Goal: Task Accomplishment & Management: Use online tool/utility

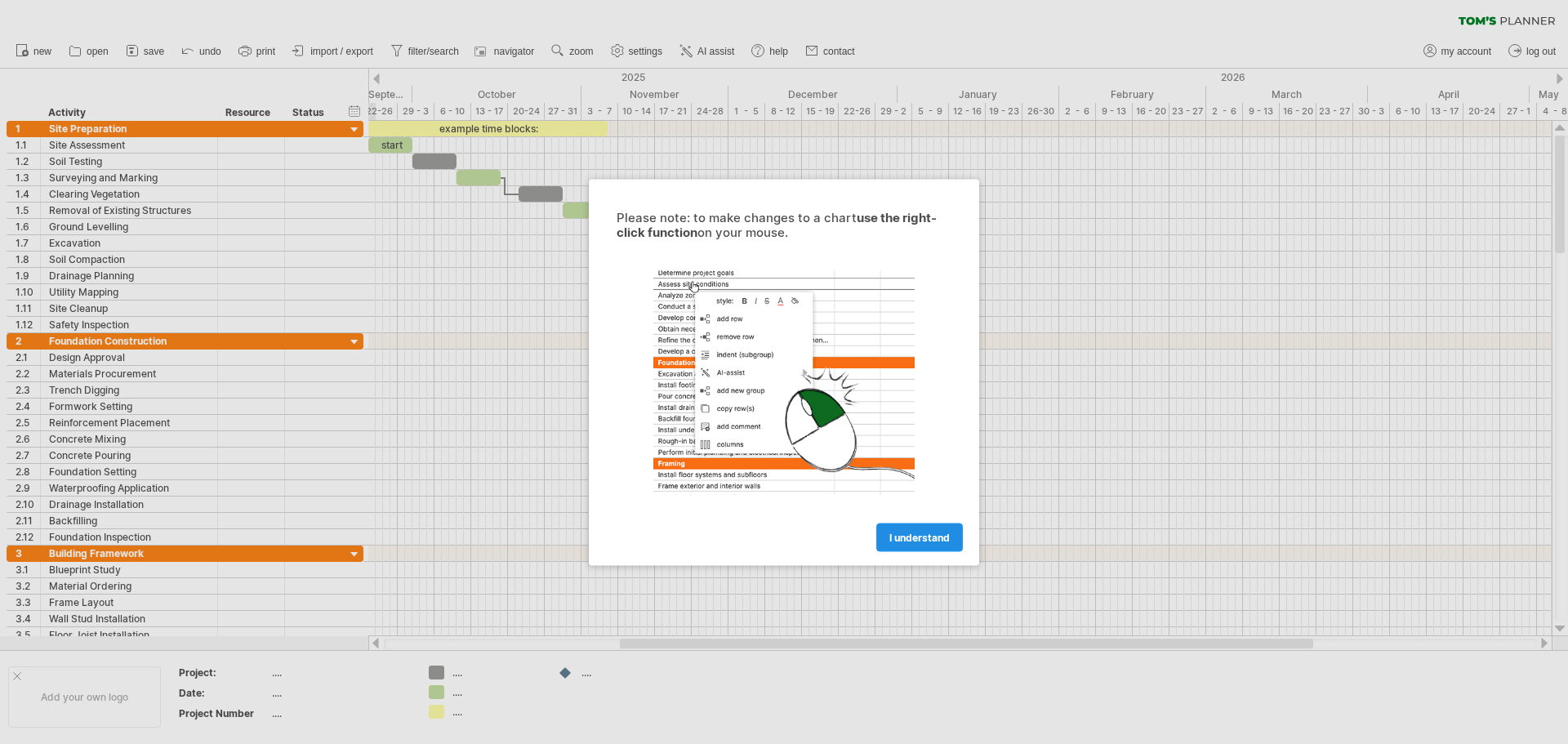
click at [926, 536] on span "I understand" at bounding box center [919, 537] width 60 height 12
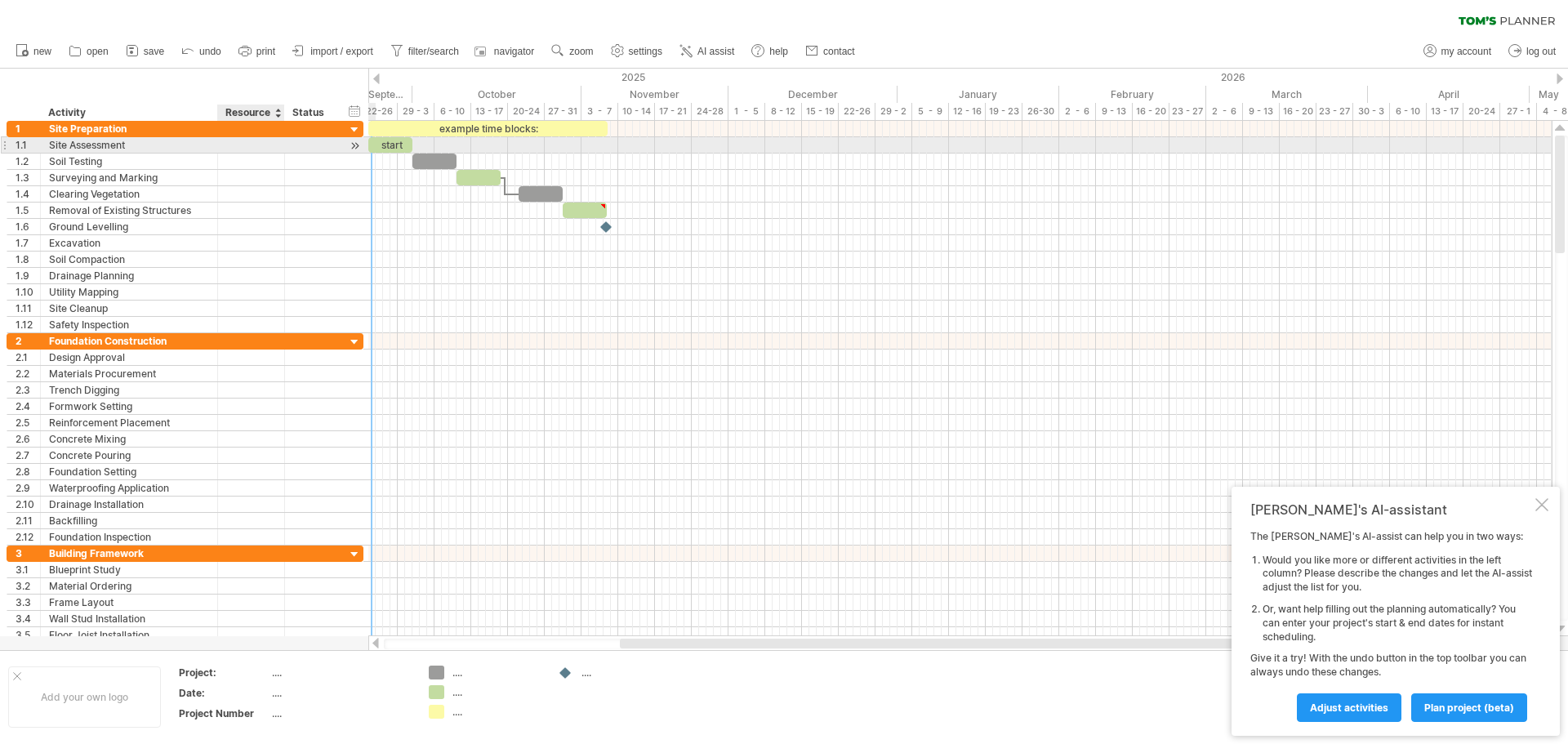
click at [260, 152] on div at bounding box center [250, 145] width 50 height 15
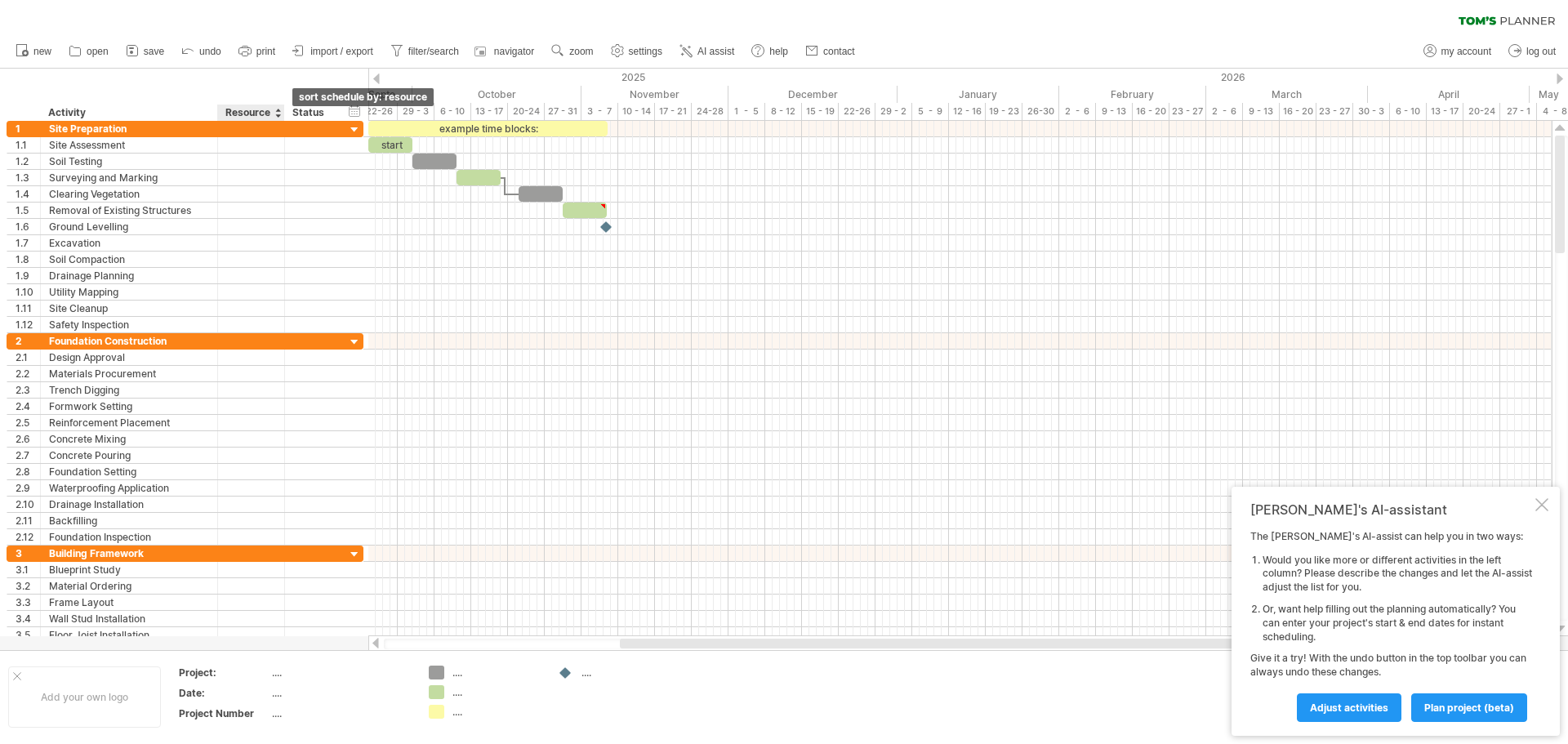
click at [278, 114] on div at bounding box center [278, 112] width 7 height 16
click at [331, 54] on span "import / export" at bounding box center [342, 51] width 63 height 11
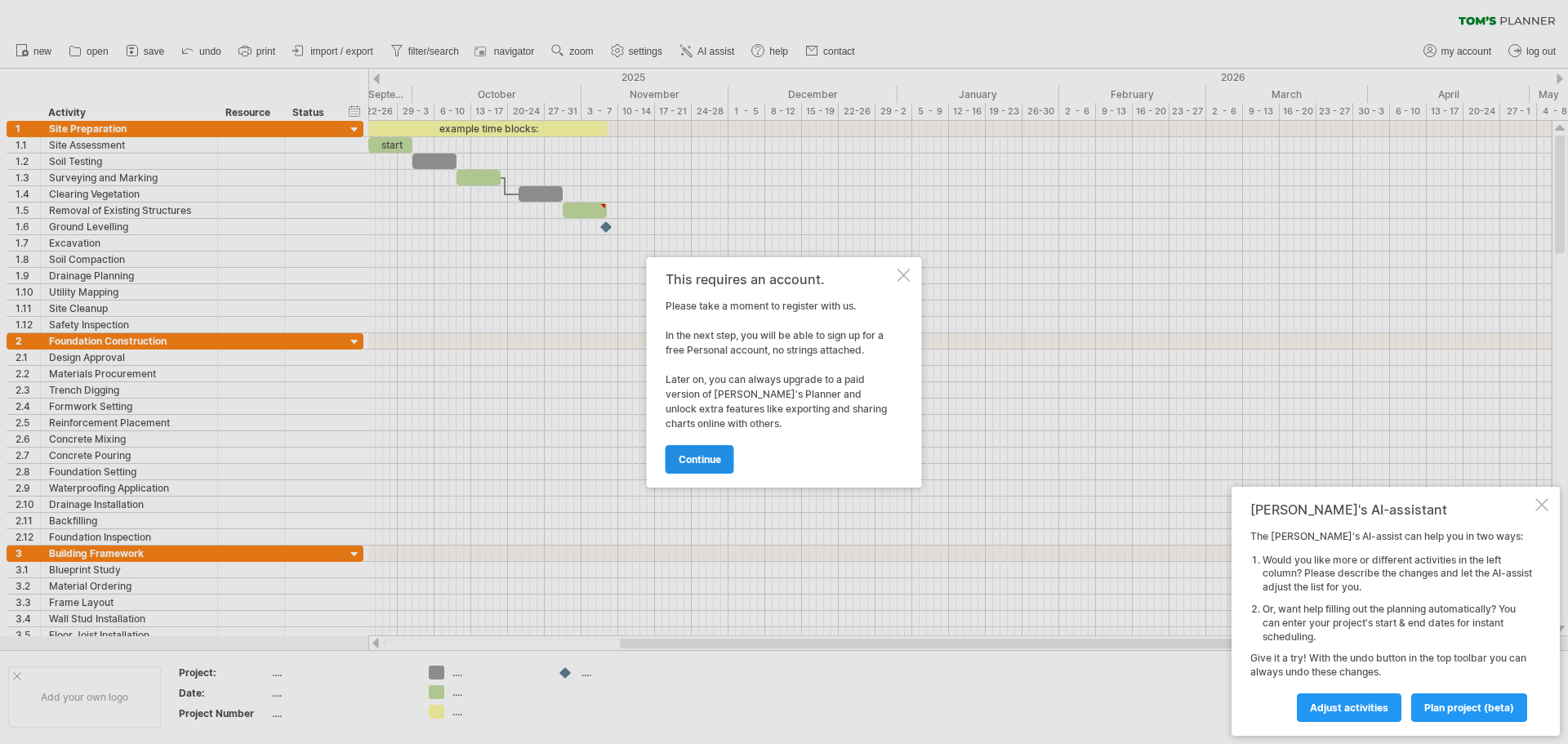
click at [688, 458] on span "continue" at bounding box center [700, 459] width 42 height 12
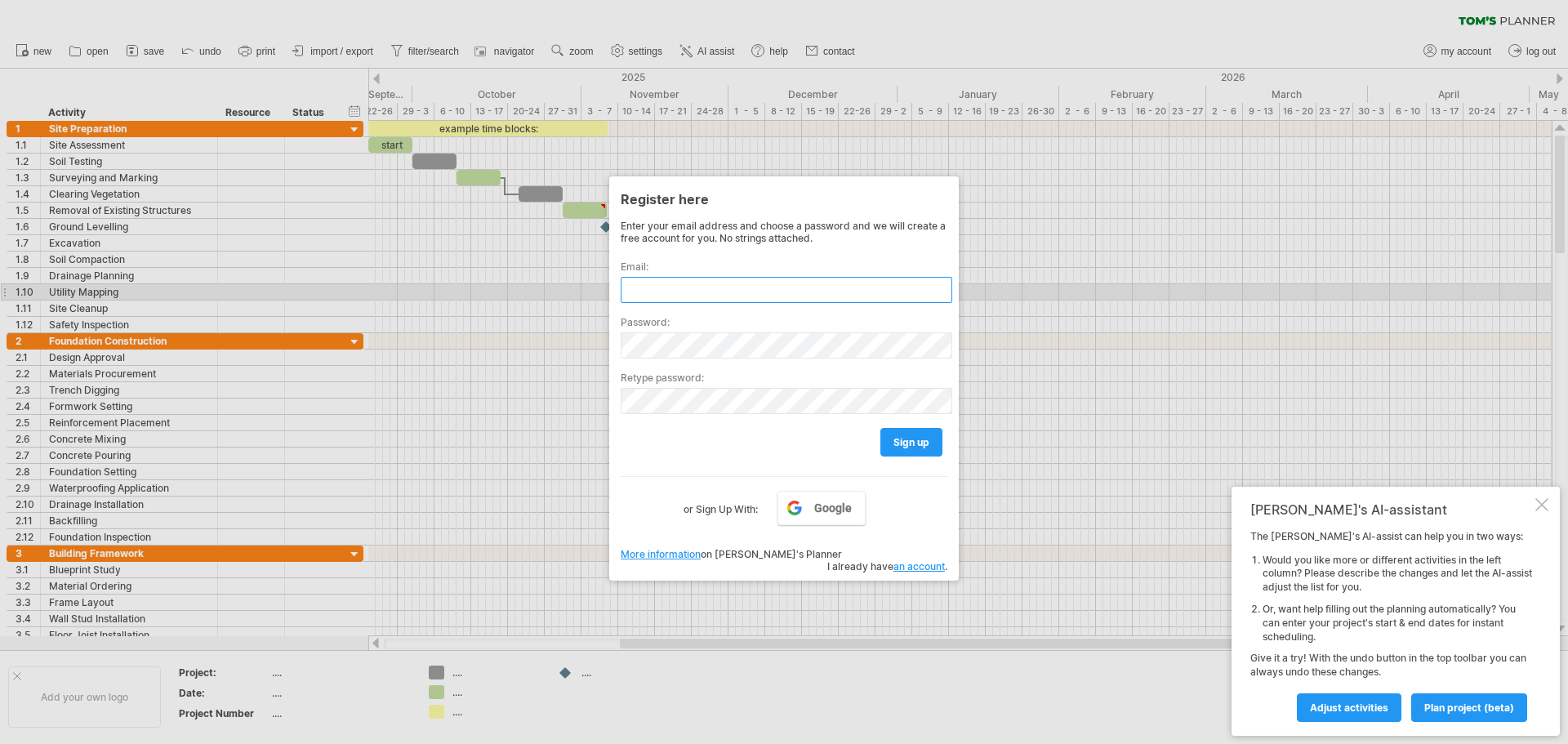
click at [756, 286] on input "text" at bounding box center [786, 290] width 332 height 26
type input "**********"
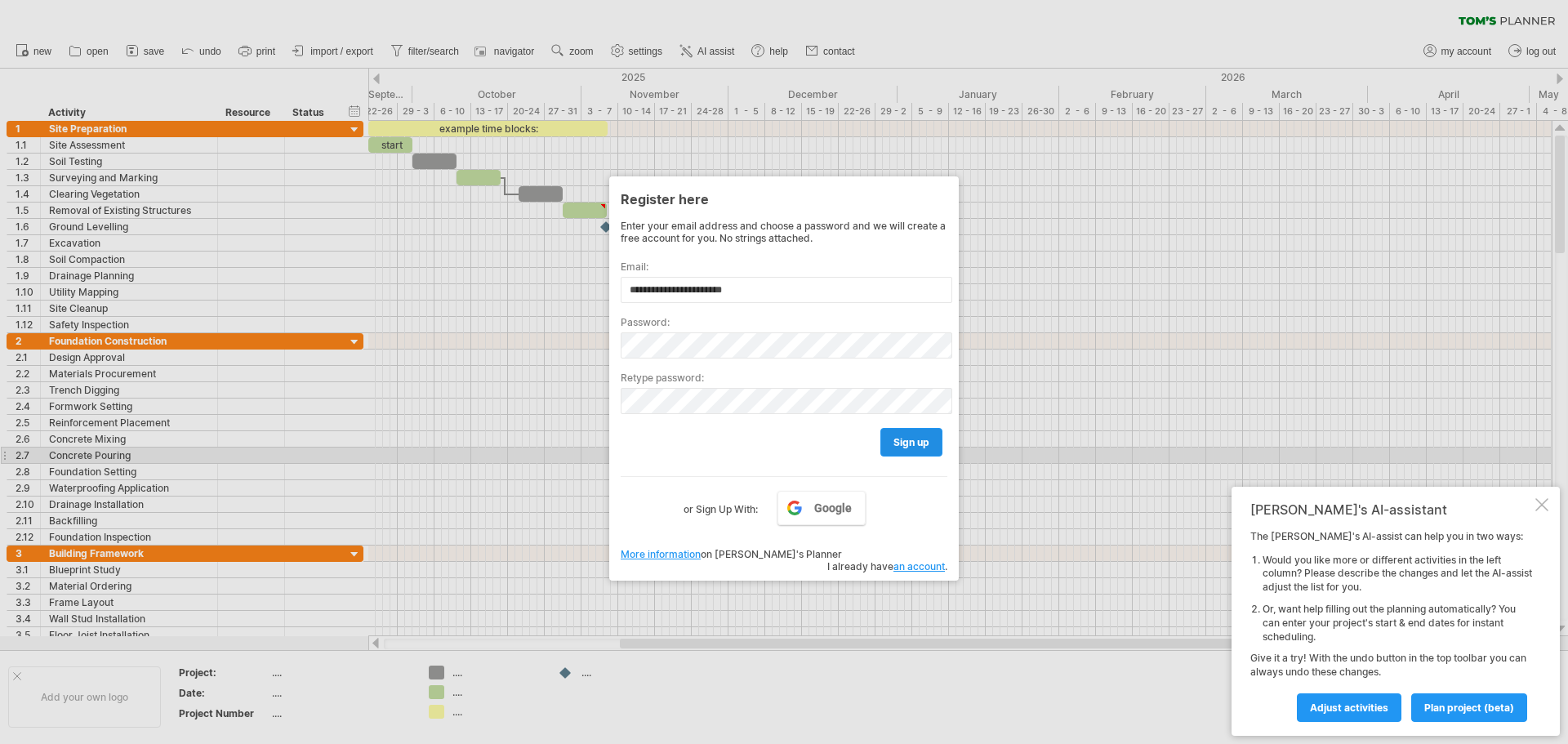
click at [904, 451] on link "sign up" at bounding box center [911, 442] width 62 height 29
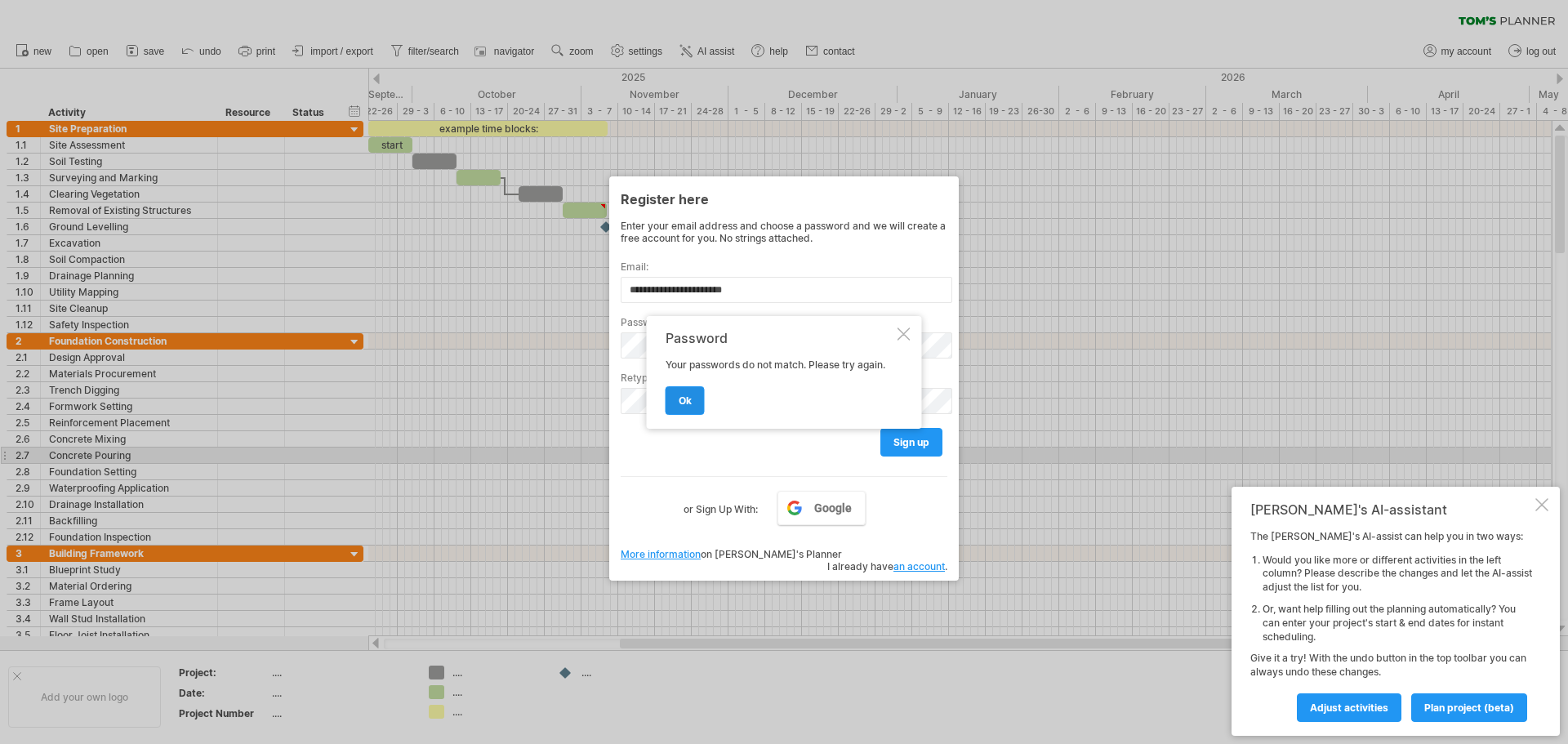
click at [701, 405] on link "ok" at bounding box center [685, 401] width 39 height 29
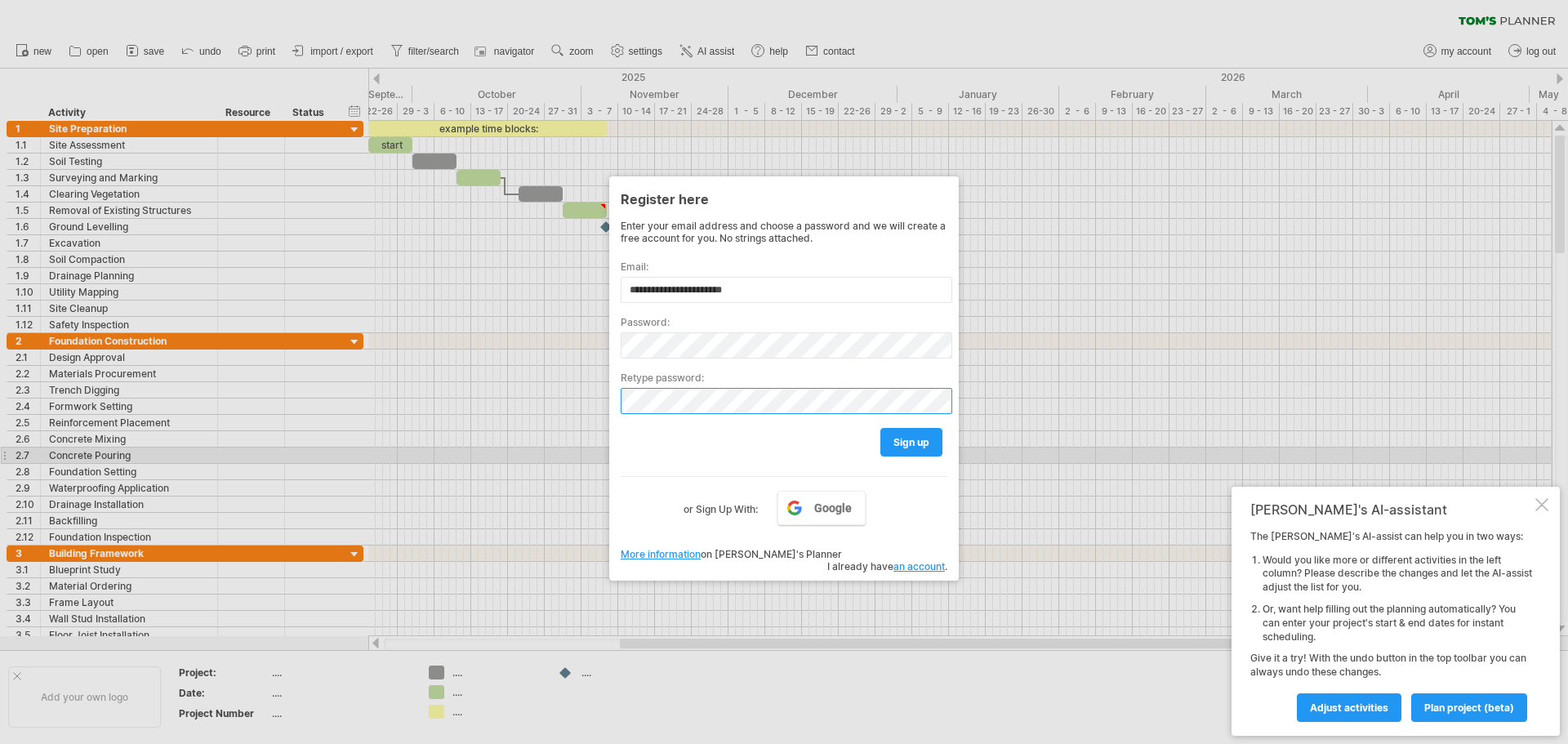
click at [9, 424] on div "Trying to reach [DOMAIN_NAME] Connected again... 0% clear filter new 1" at bounding box center [784, 372] width 1568 height 744
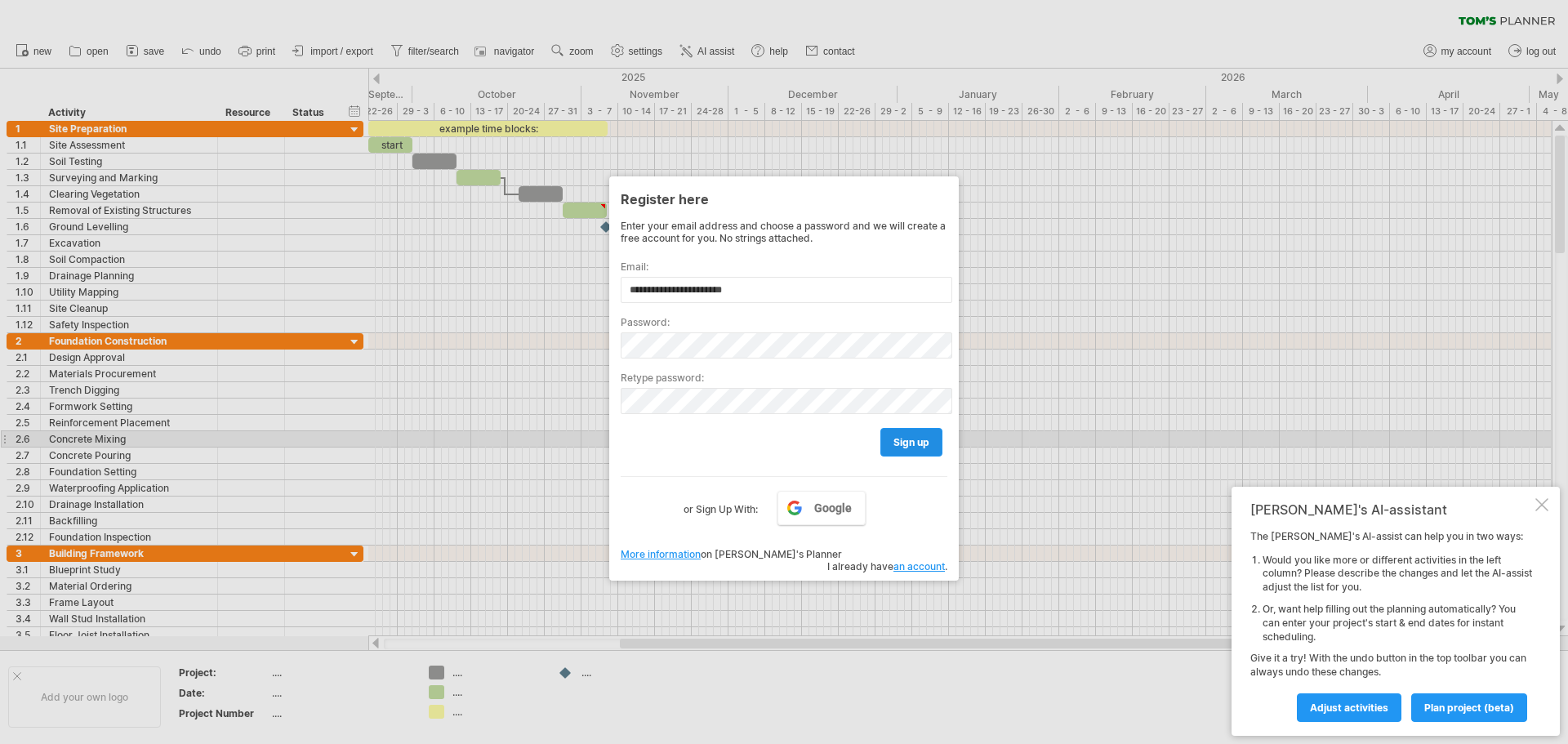
click at [907, 439] on span "sign up" at bounding box center [912, 442] width 36 height 12
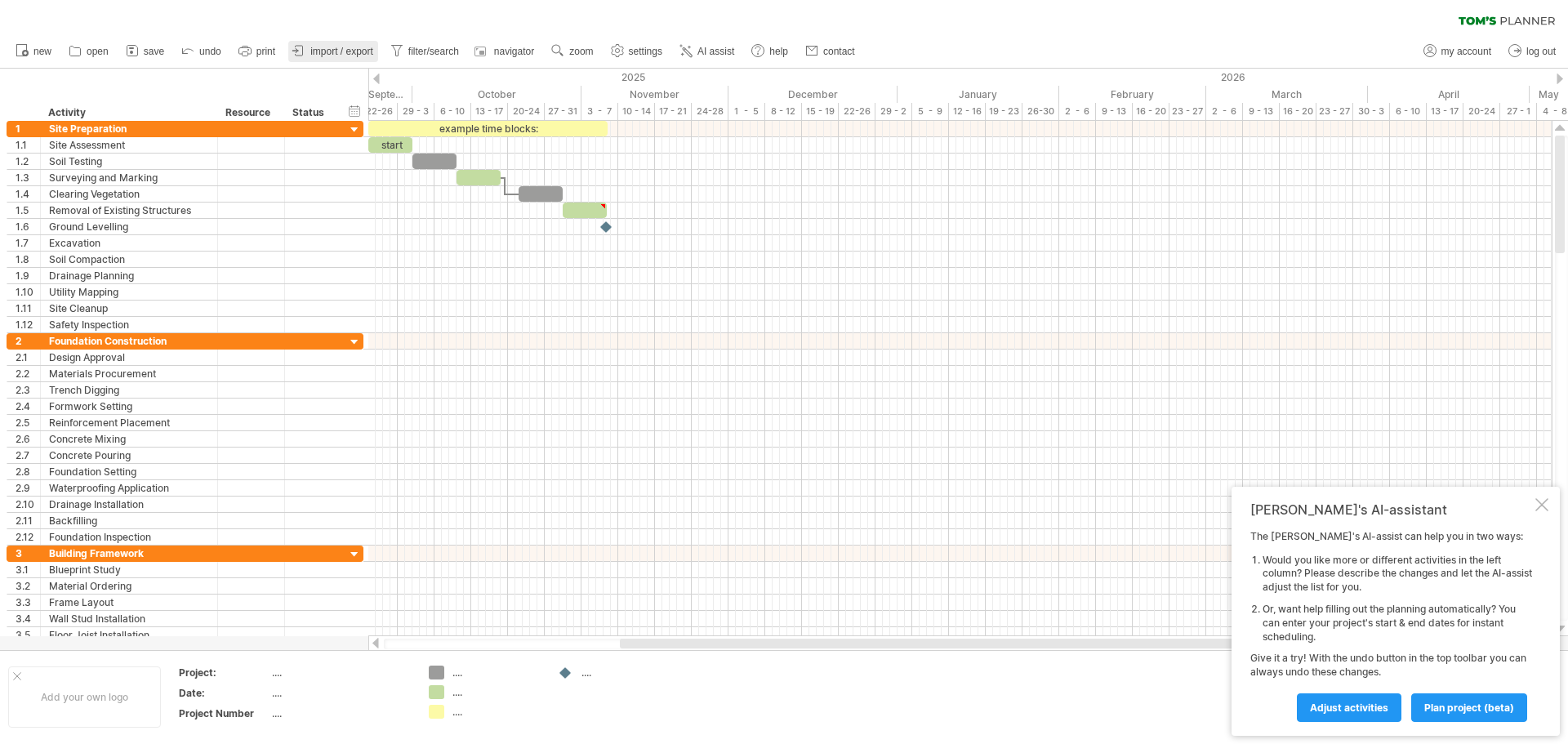
click at [324, 48] on span "import / export" at bounding box center [342, 51] width 63 height 11
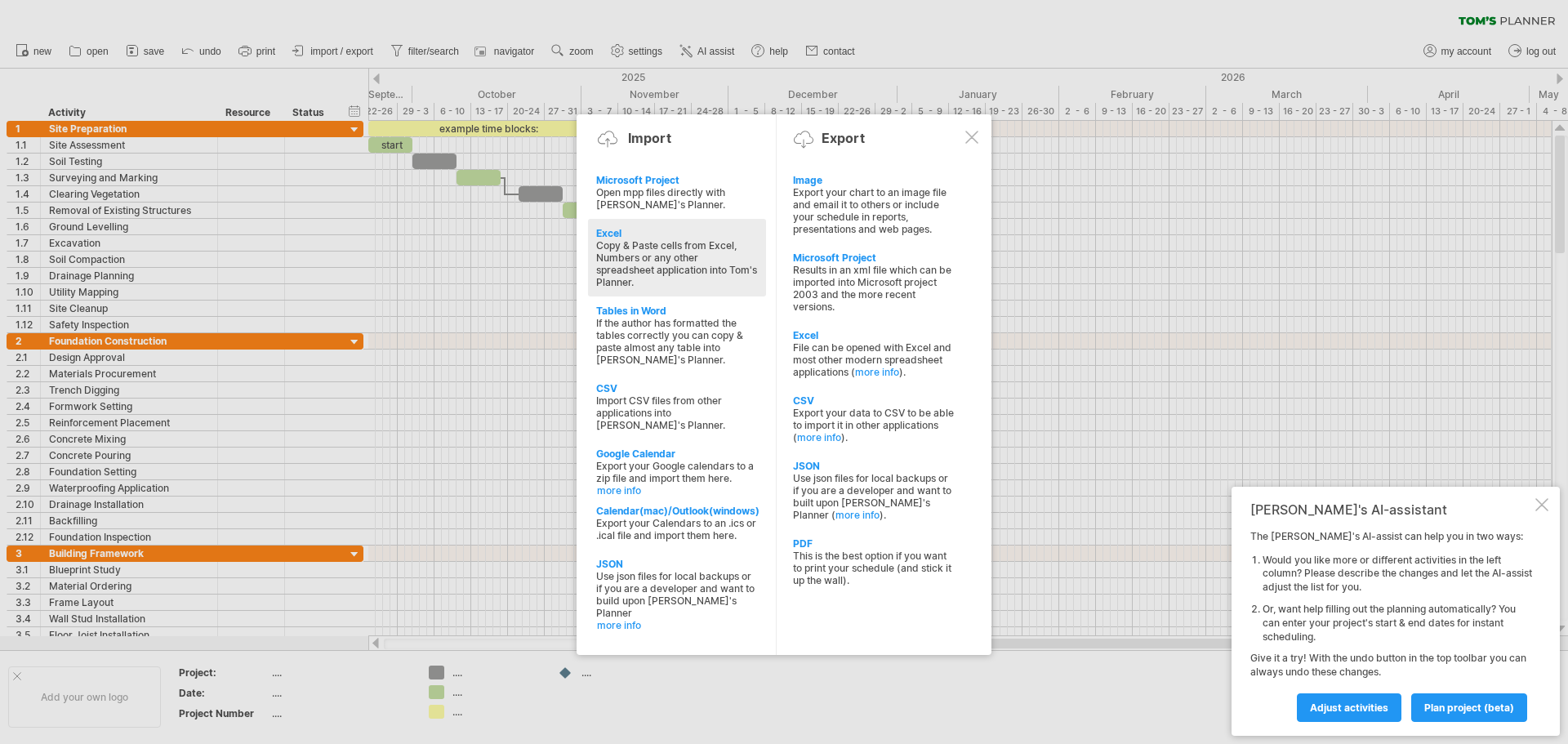
click at [640, 233] on div "Excel" at bounding box center [677, 233] width 161 height 12
type textarea "**********"
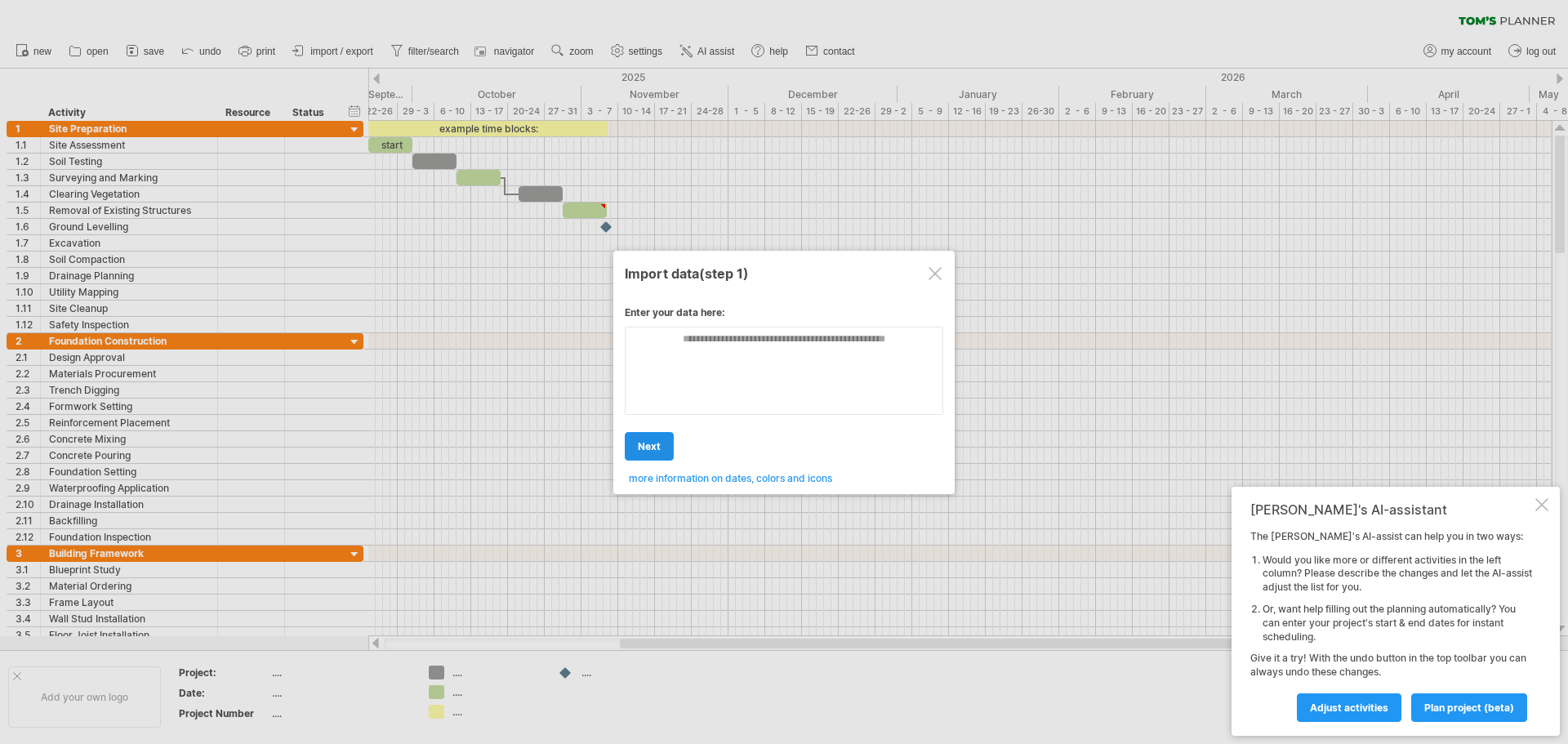
click at [653, 439] on link "next" at bounding box center [649, 447] width 49 height 29
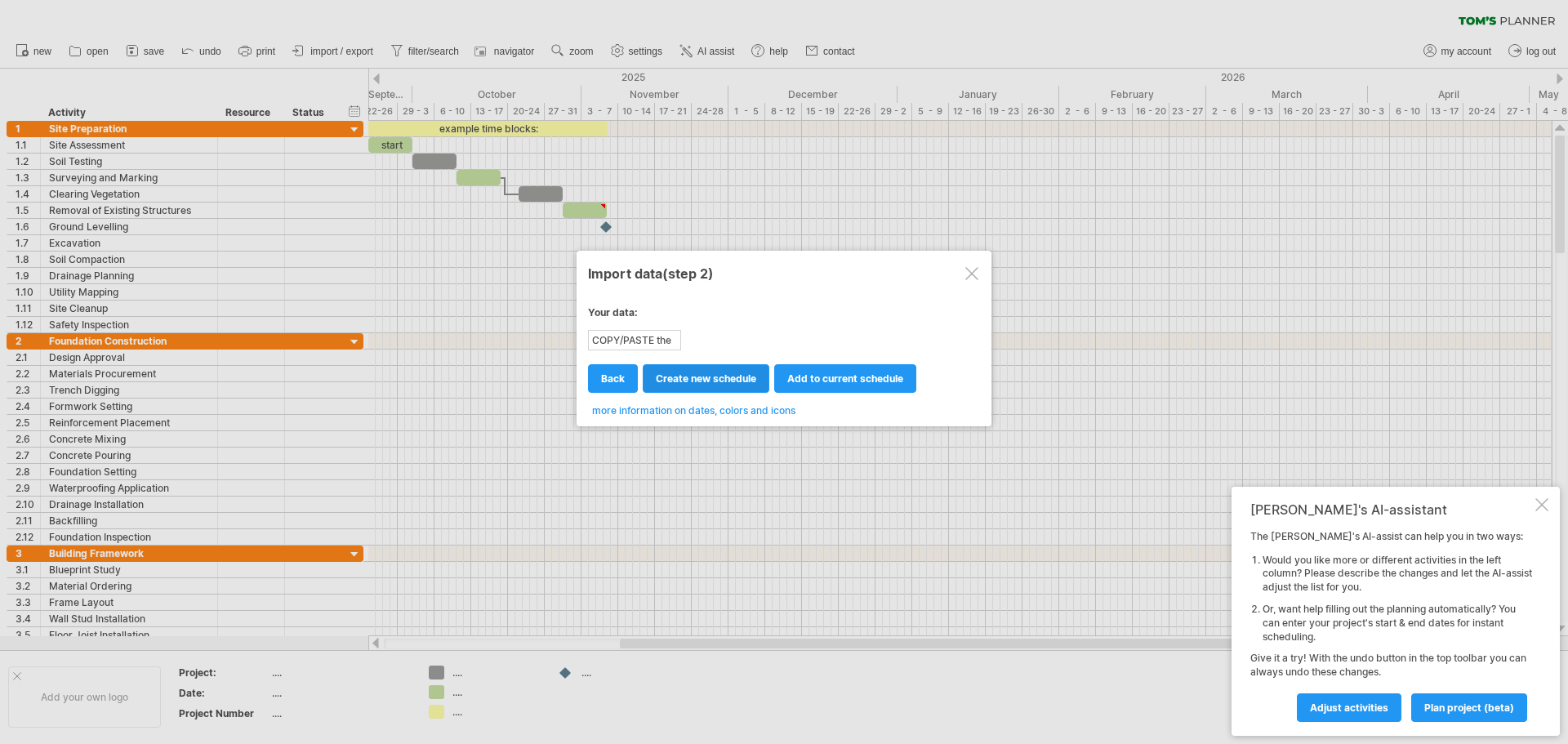
click at [708, 380] on span "create new schedule" at bounding box center [706, 379] width 100 height 12
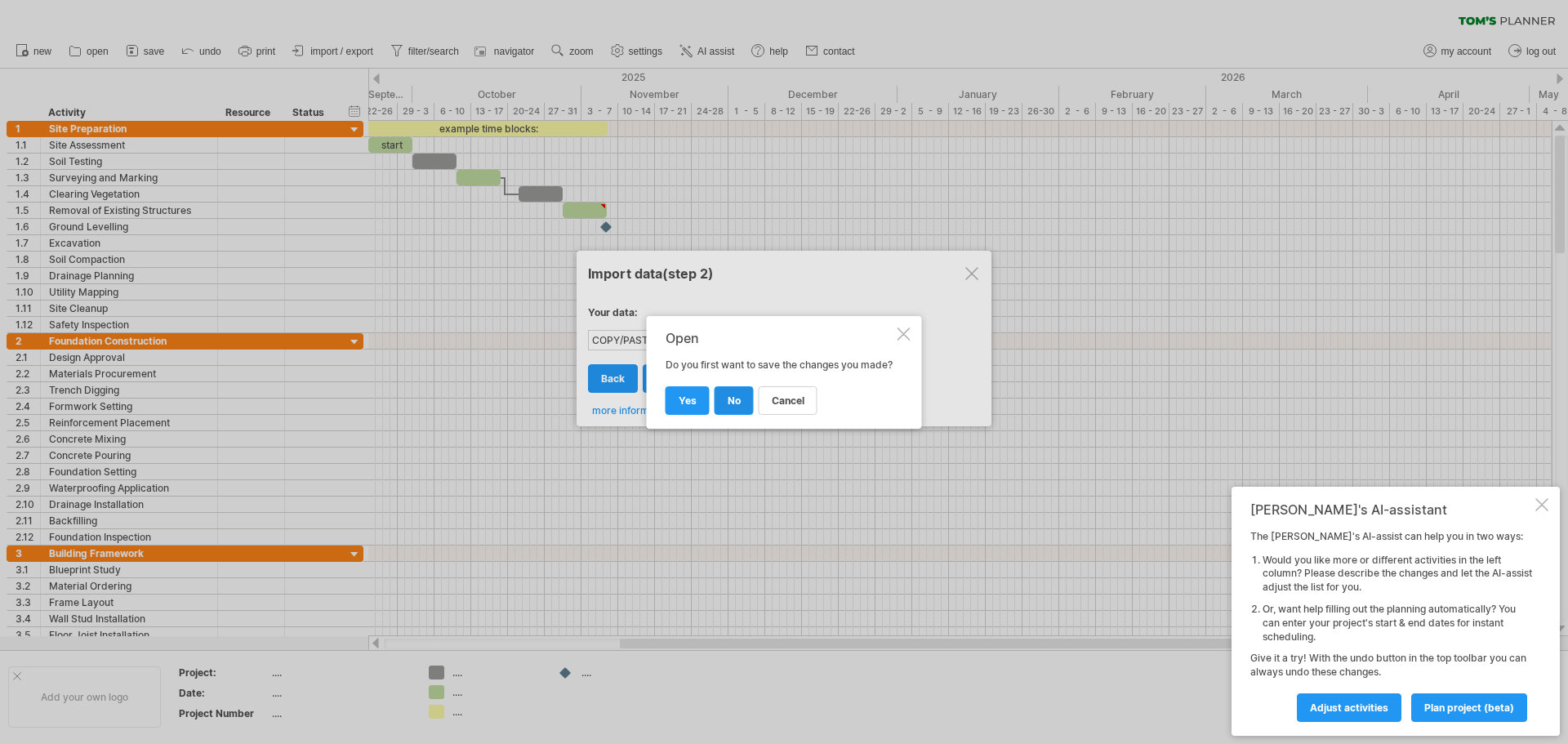
click at [738, 407] on span "no" at bounding box center [733, 401] width 13 height 12
select select "***"
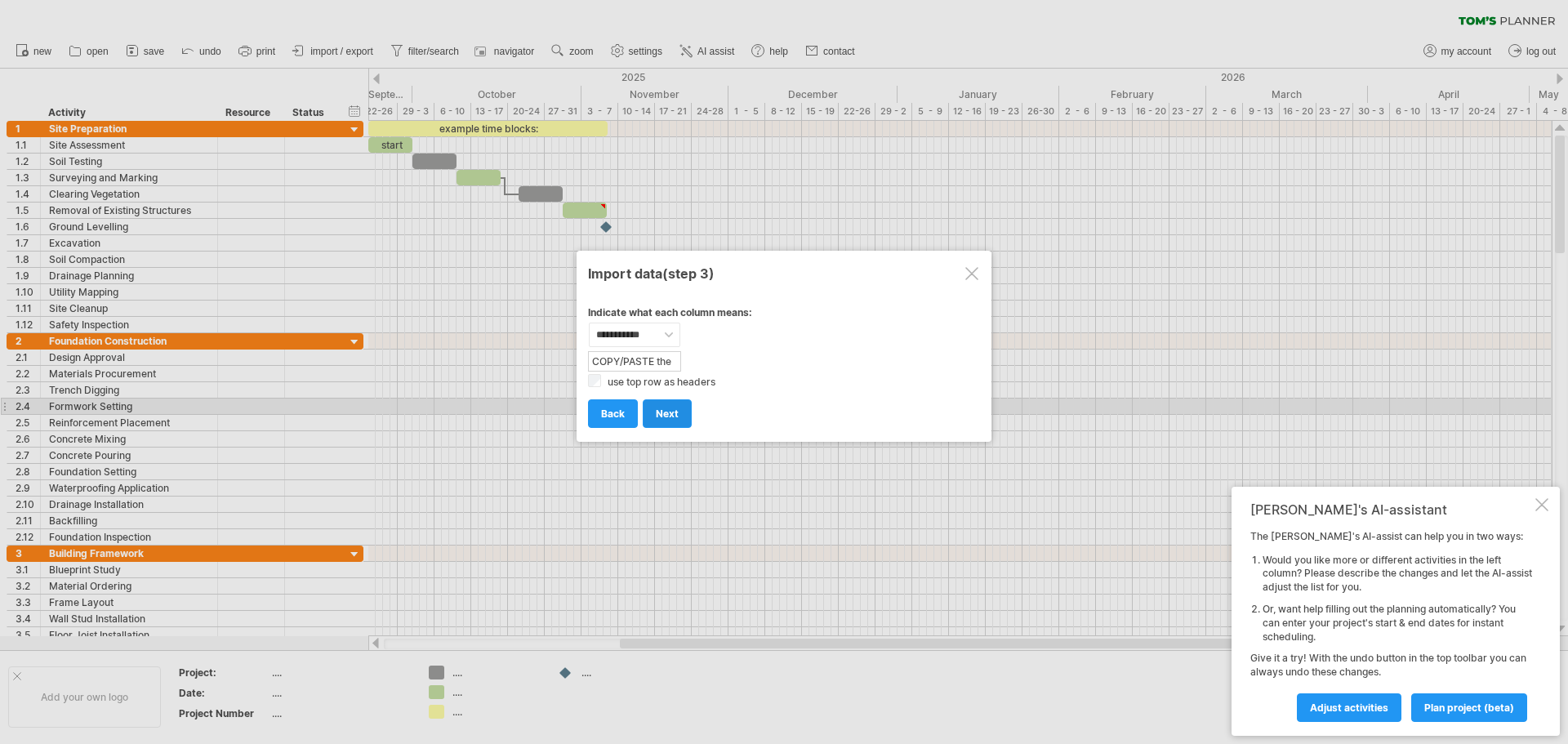
click at [658, 411] on span "next" at bounding box center [667, 414] width 23 height 12
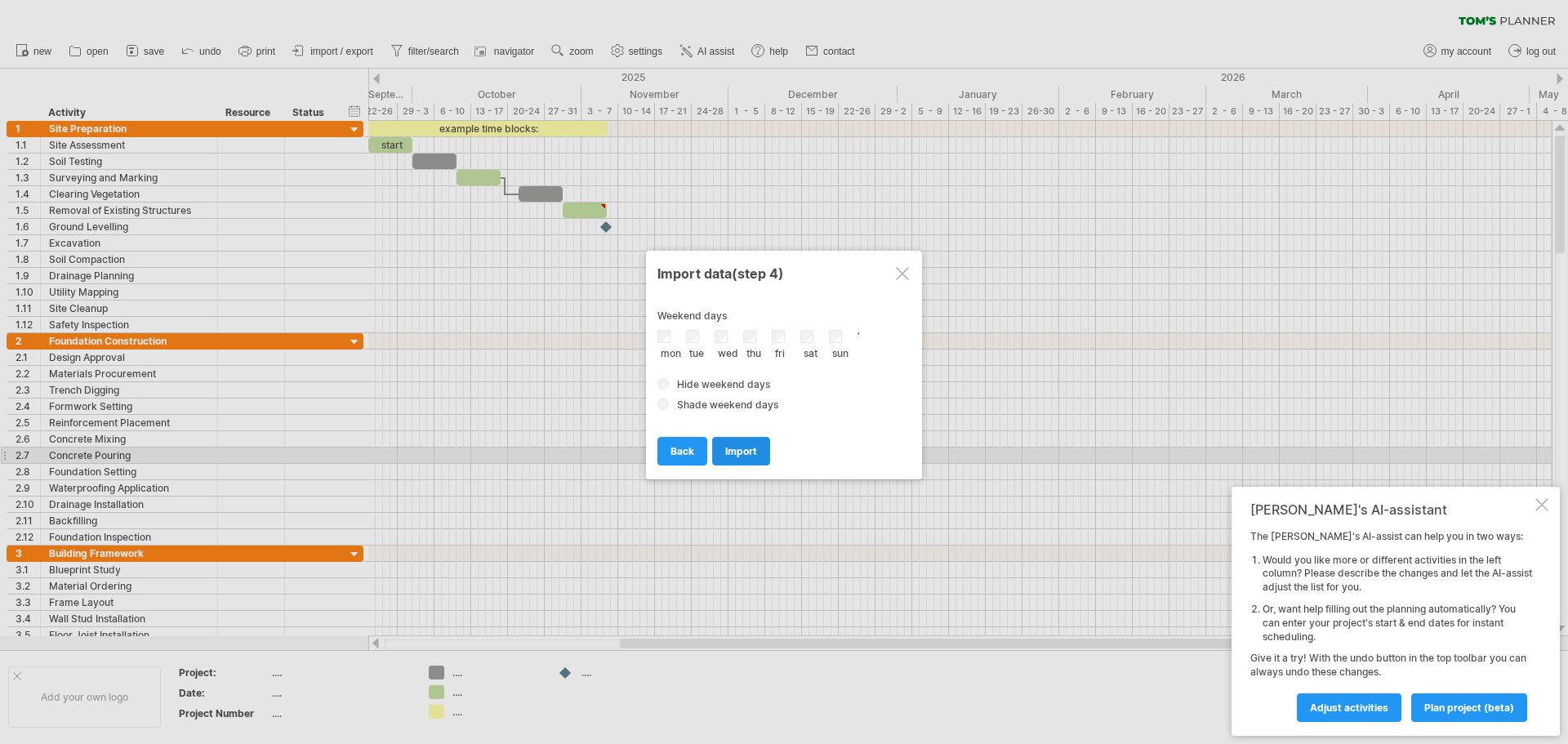
click at [733, 454] on span "import" at bounding box center [741, 451] width 32 height 12
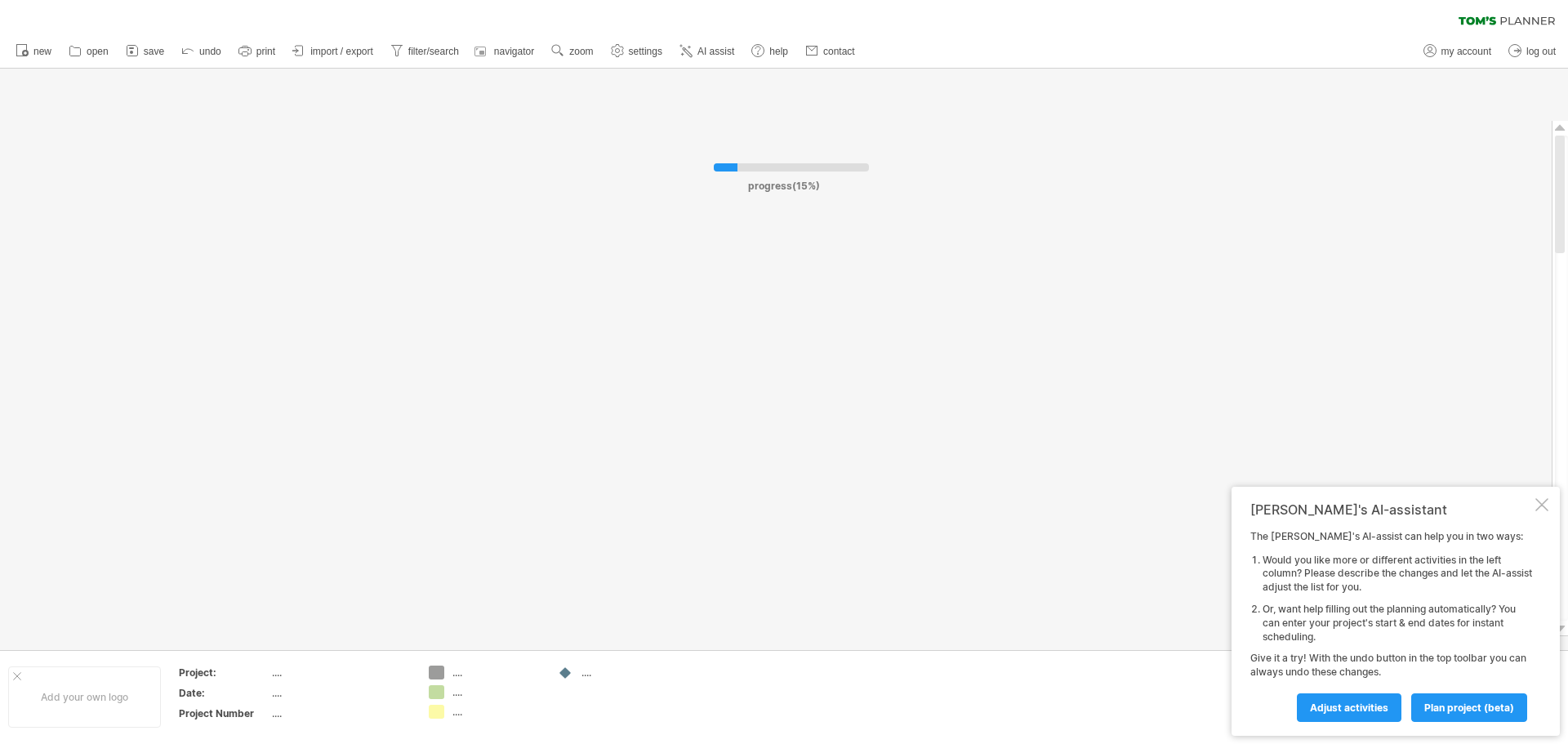
click at [1537, 496] on div "[PERSON_NAME]'s AI-assistant The [PERSON_NAME]'s AI-assist can help you in two …" at bounding box center [1396, 611] width 329 height 249
click at [1538, 508] on div at bounding box center [1542, 504] width 13 height 13
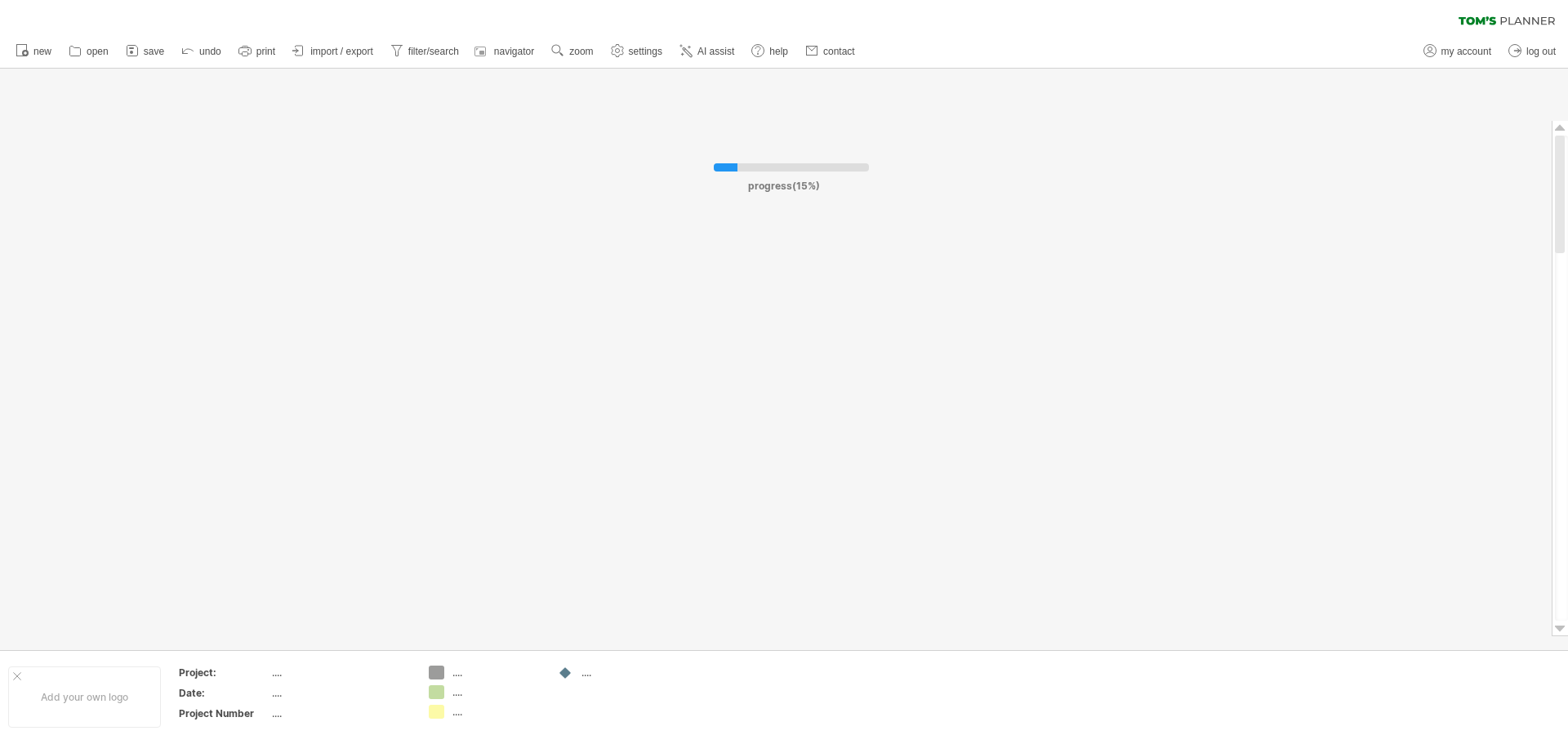
click at [764, 172] on div "progress(15%)" at bounding box center [784, 182] width 271 height 20
